Goal: Transaction & Acquisition: Book appointment/travel/reservation

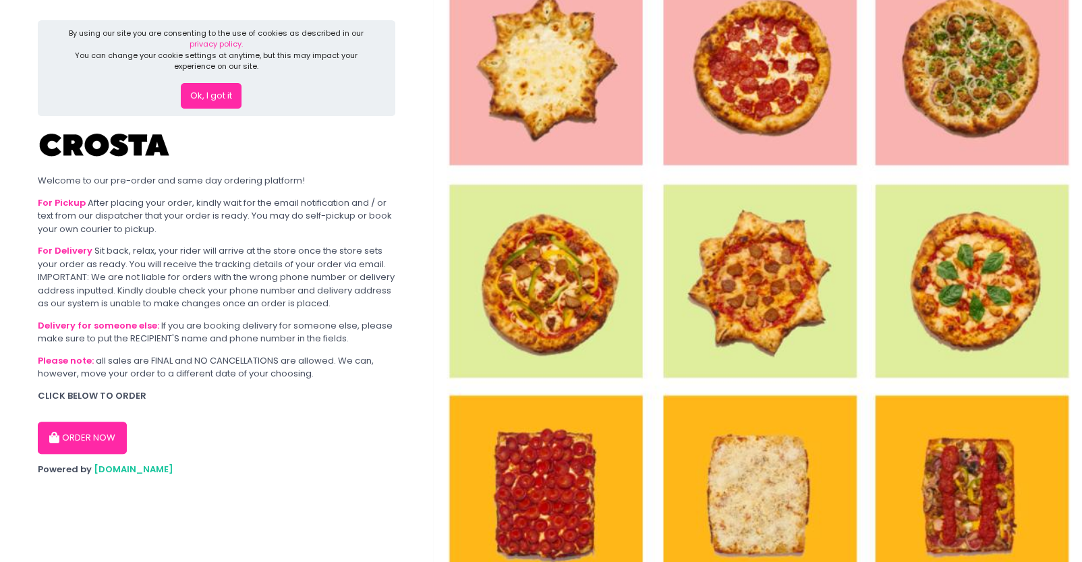
click at [70, 436] on button "ORDER NOW" at bounding box center [82, 438] width 89 height 32
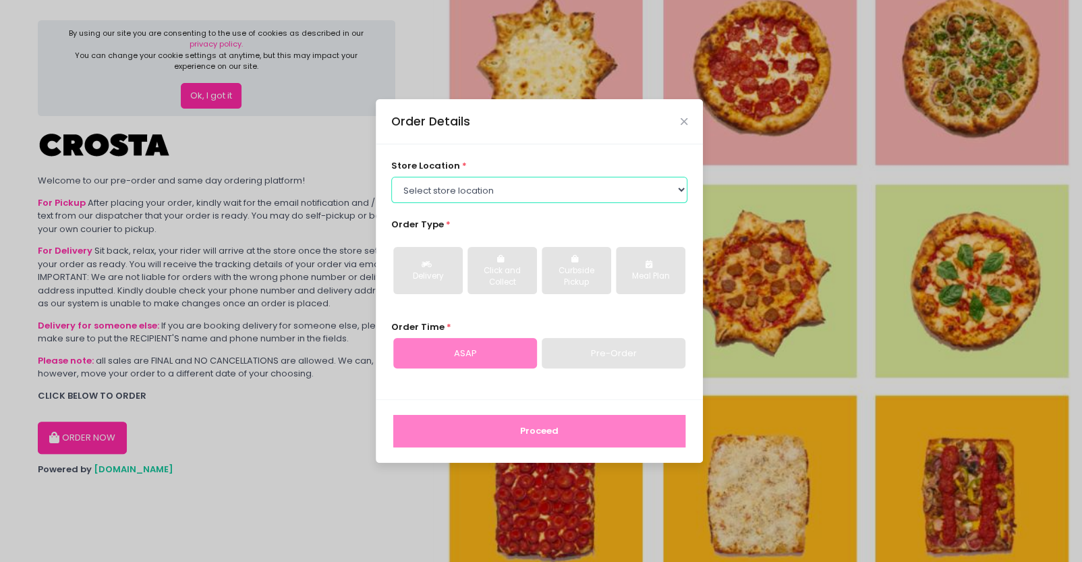
click at [494, 198] on select "Select store location [PERSON_NAME] Pizza - [PERSON_NAME] Pizza - [GEOGRAPHIC_D…" at bounding box center [539, 190] width 297 height 26
select select "65090bae48156caed44a5eb4"
click at [391, 177] on select "Select store location [PERSON_NAME] Pizza - [PERSON_NAME] Pizza - [GEOGRAPHIC_D…" at bounding box center [539, 190] width 297 height 26
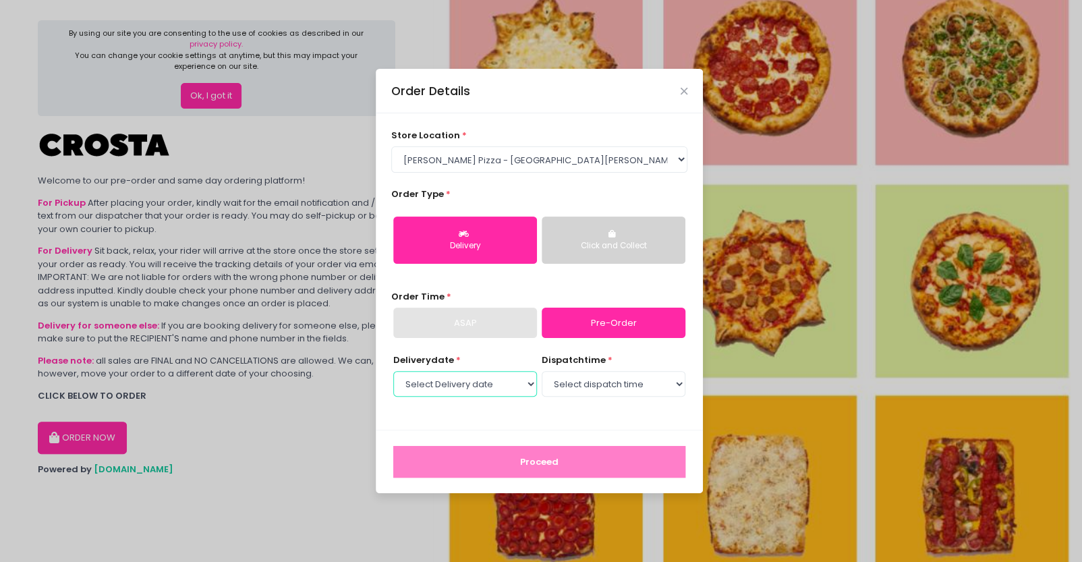
click at [517, 385] on select "Select Delivery date [DATE] [DATE] [DATE] [DATE] [DATE] [DATE]" at bounding box center [465, 384] width 144 height 26
select select "[DATE]"
click at [393, 371] on select "Select Delivery date [DATE] [DATE] [DATE] [DATE] [DATE] [DATE]" at bounding box center [465, 384] width 144 height 26
drag, startPoint x: 590, startPoint y: 394, endPoint x: 592, endPoint y: 383, distance: 11.5
click at [592, 383] on select "Select dispatch time 12:00 PM - 12:30 PM 12:30 PM - 01:00 PM 01:00 PM - 01:30 P…" at bounding box center [614, 384] width 144 height 26
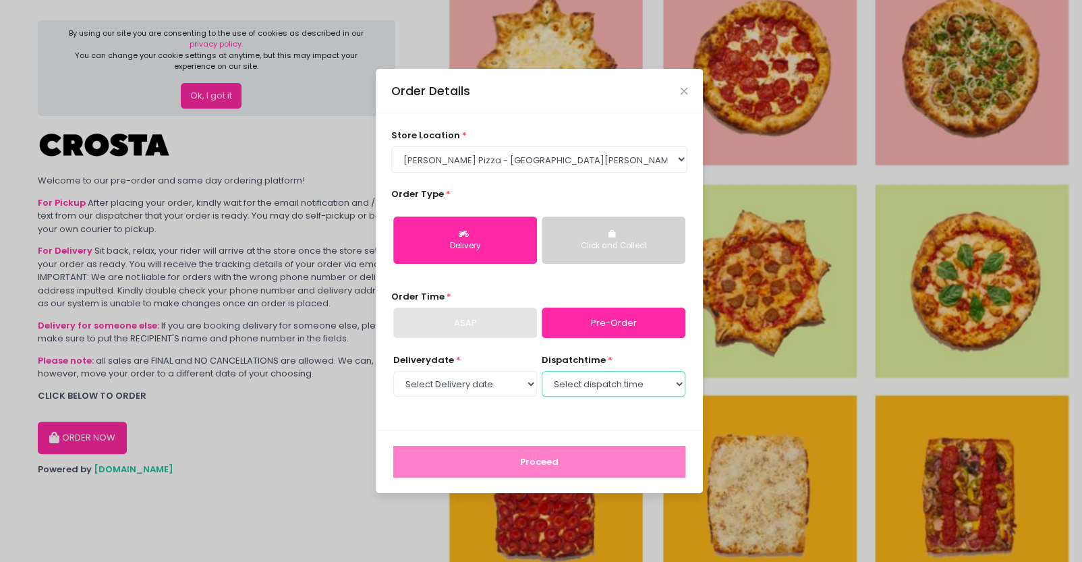
select select "12:00"
click at [542, 371] on select "Select dispatch time 12:00 PM - 12:30 PM 12:30 PM - 01:00 PM 01:00 PM - 01:30 P…" at bounding box center [614, 384] width 144 height 26
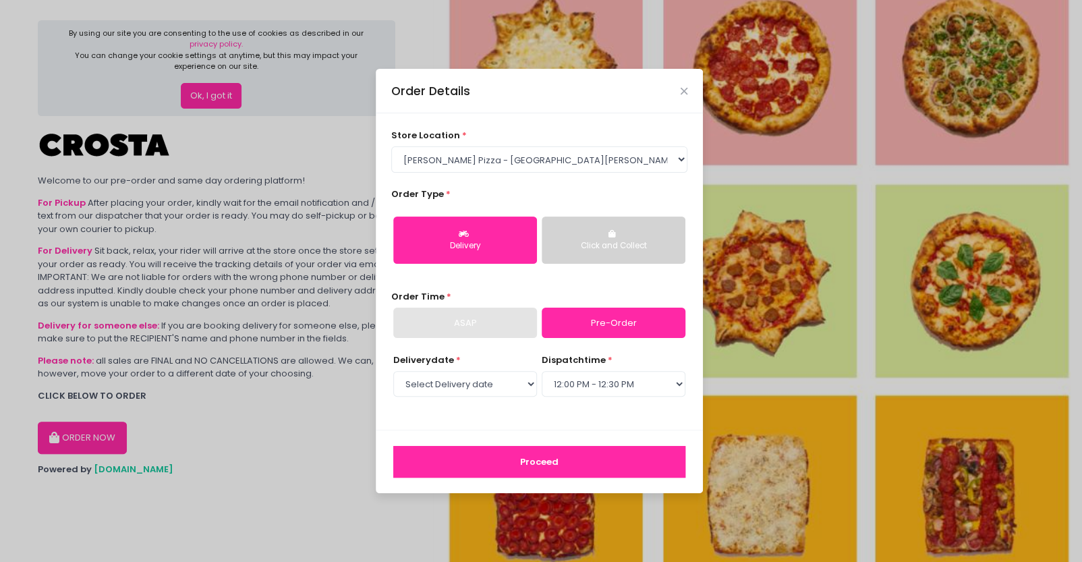
click at [587, 455] on button "Proceed" at bounding box center [539, 462] width 292 height 32
